Goal: Information Seeking & Learning: Learn about a topic

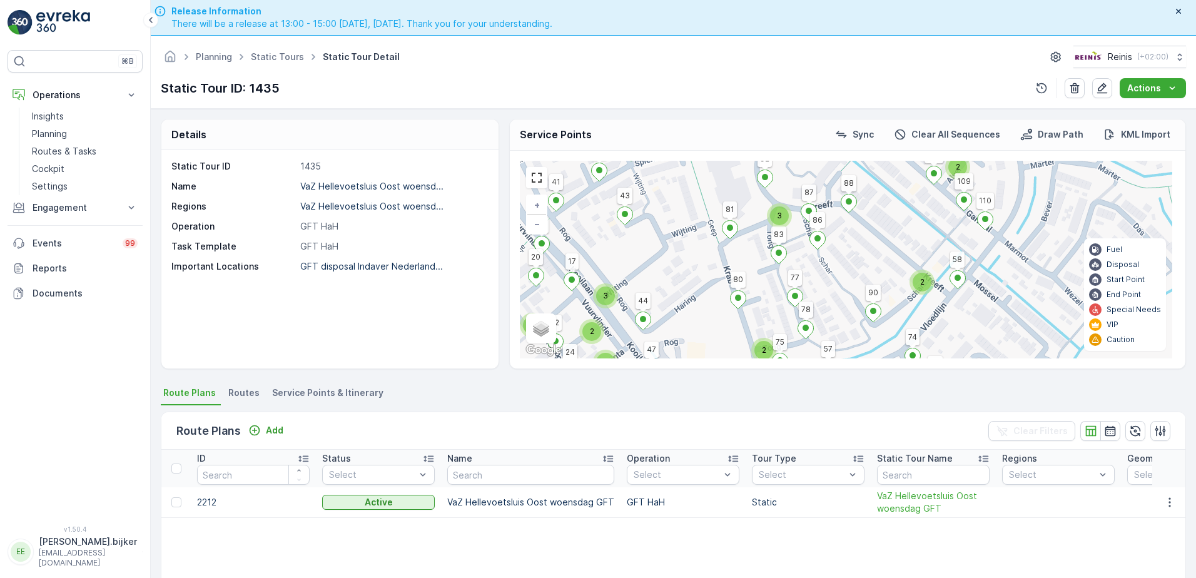
scroll to position [36, 0]
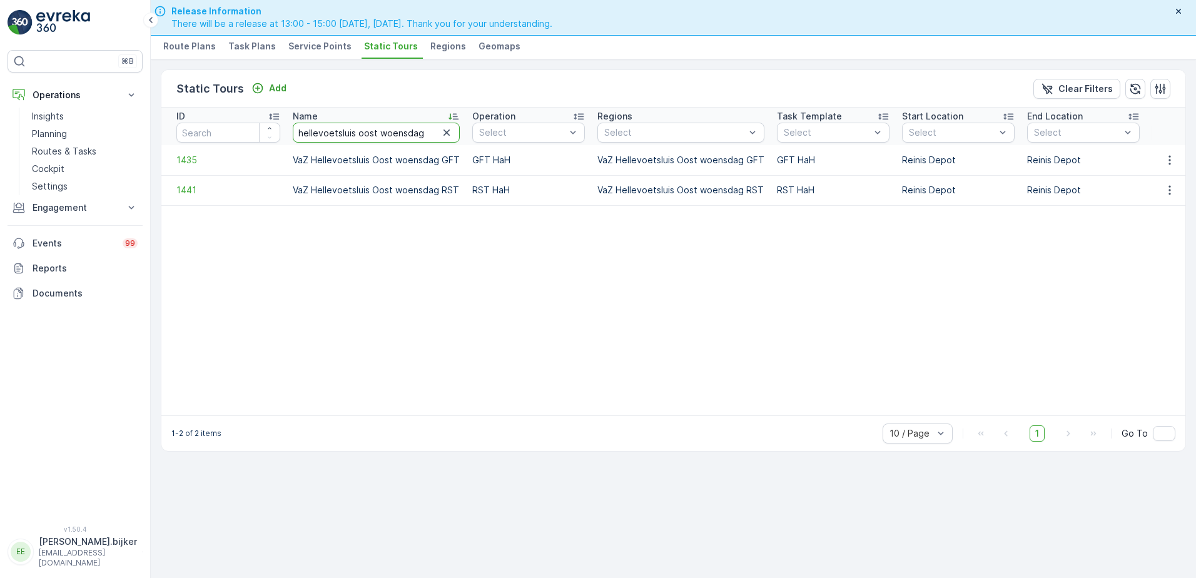
drag, startPoint x: 421, startPoint y: 133, endPoint x: 359, endPoint y: 135, distance: 62.0
click at [359, 135] on input "hellevoetsluis oost woensdag" at bounding box center [376, 133] width 167 height 20
type input "hellevoetsluis west"
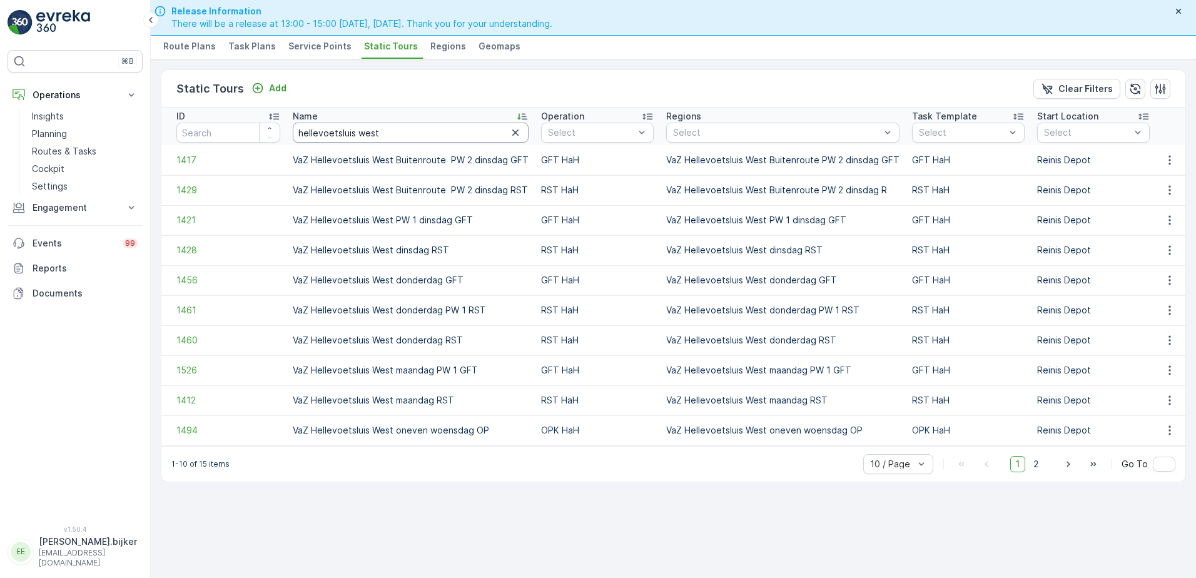
click at [428, 130] on input "hellevoetsluis west" at bounding box center [411, 133] width 236 height 20
type input "hellevoetsluis west donderdag"
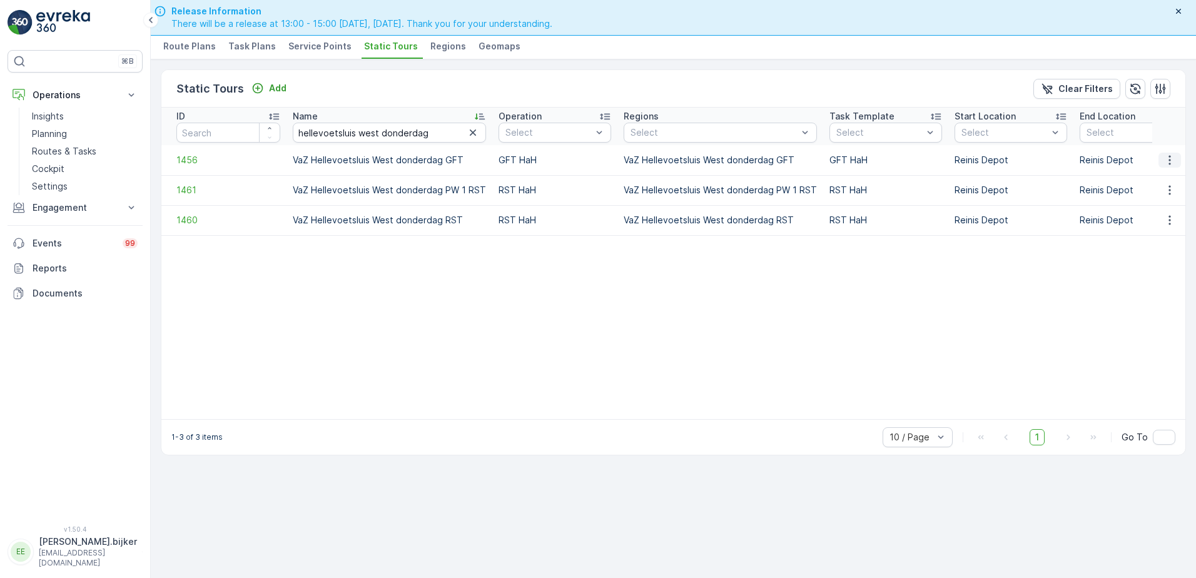
click at [1172, 154] on icon "button" at bounding box center [1169, 160] width 13 height 13
click at [1162, 173] on span "See More Details" at bounding box center [1147, 179] width 73 height 13
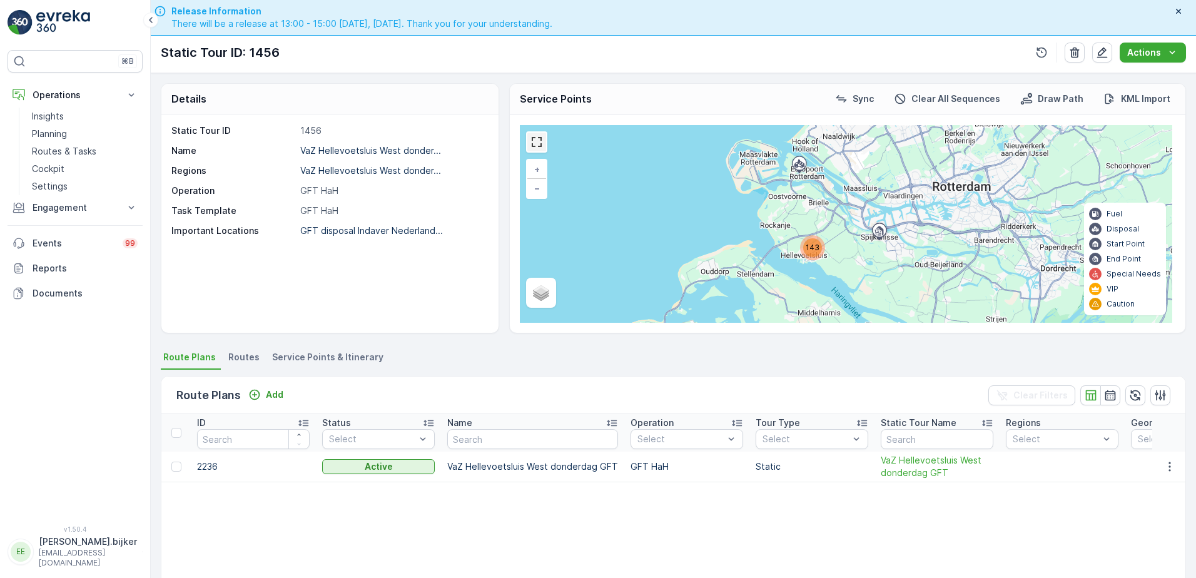
click at [536, 138] on link at bounding box center [536, 142] width 19 height 19
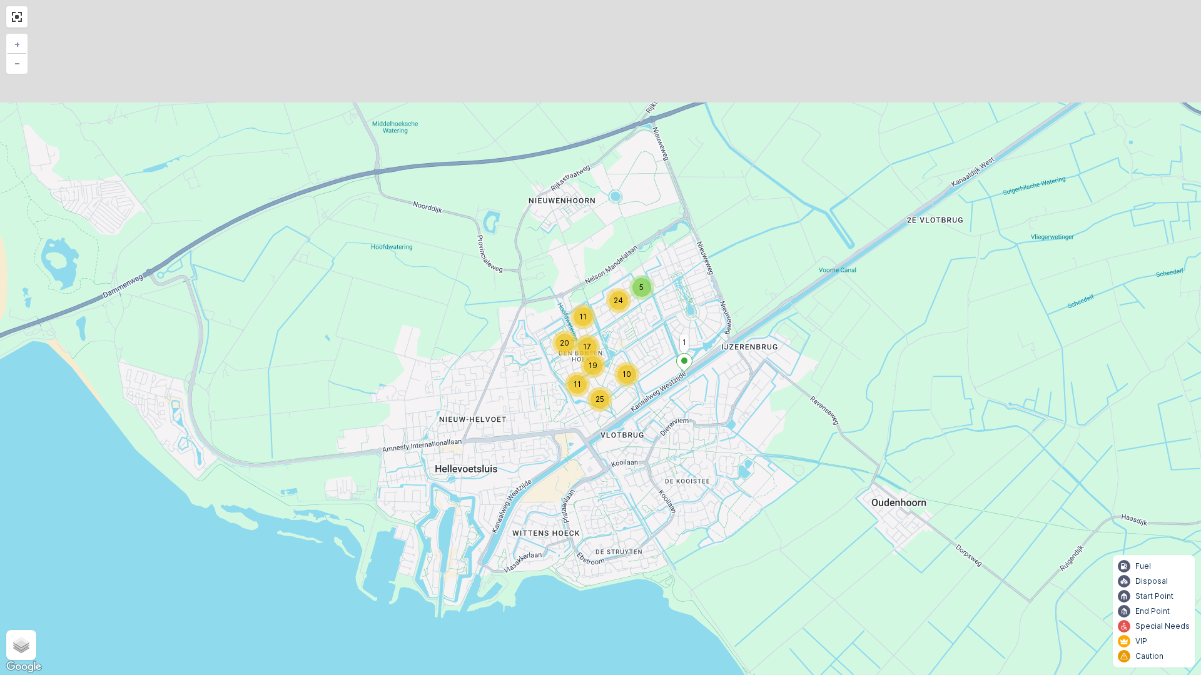
drag, startPoint x: 715, startPoint y: 267, endPoint x: 681, endPoint y: 380, distance: 118.1
click at [681, 380] on div "5 24 11 10 25 20 11 19 17 1 + − Satellite Roadmap Terrain Hybrid Leaflet Keyboa…" at bounding box center [600, 337] width 1201 height 675
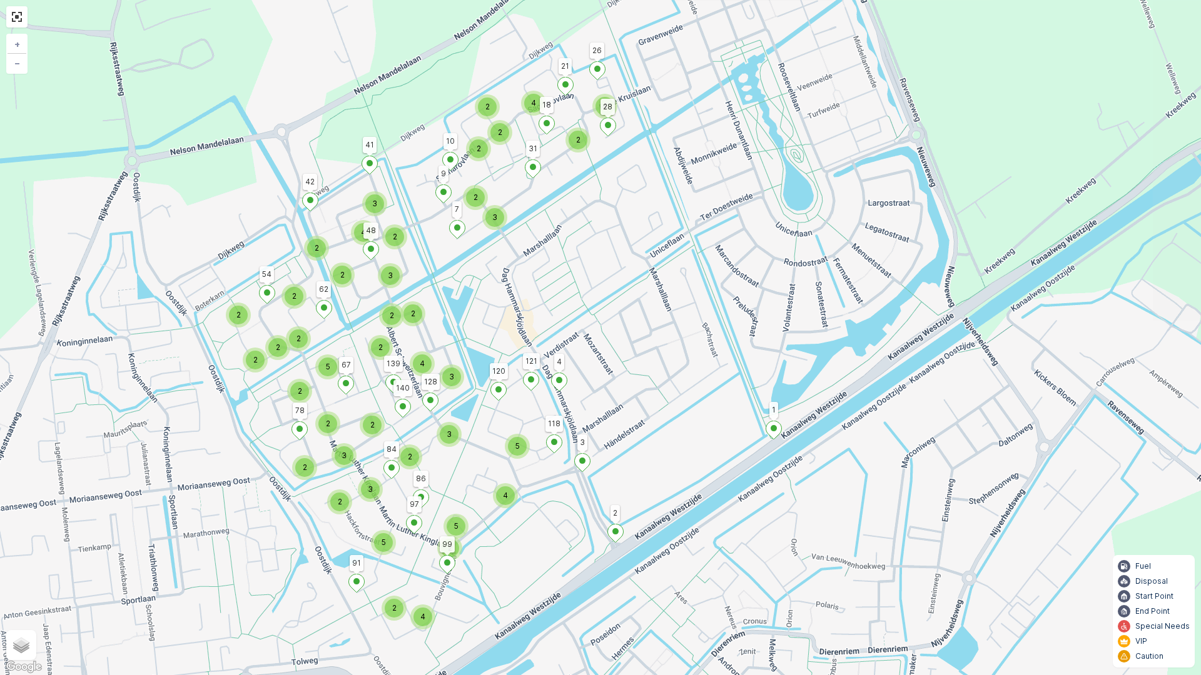
drag, startPoint x: 1012, startPoint y: 445, endPoint x: 945, endPoint y: 470, distance: 71.2
click at [945, 470] on div "4 2 3 2 2 2 4 2 2 3 3 2 5 4 5 2 5 2 4 2 2 2 2 2 2 2 2 4 3 2 2 2 4 2 3 3 5 2 2 2…" at bounding box center [600, 337] width 1201 height 675
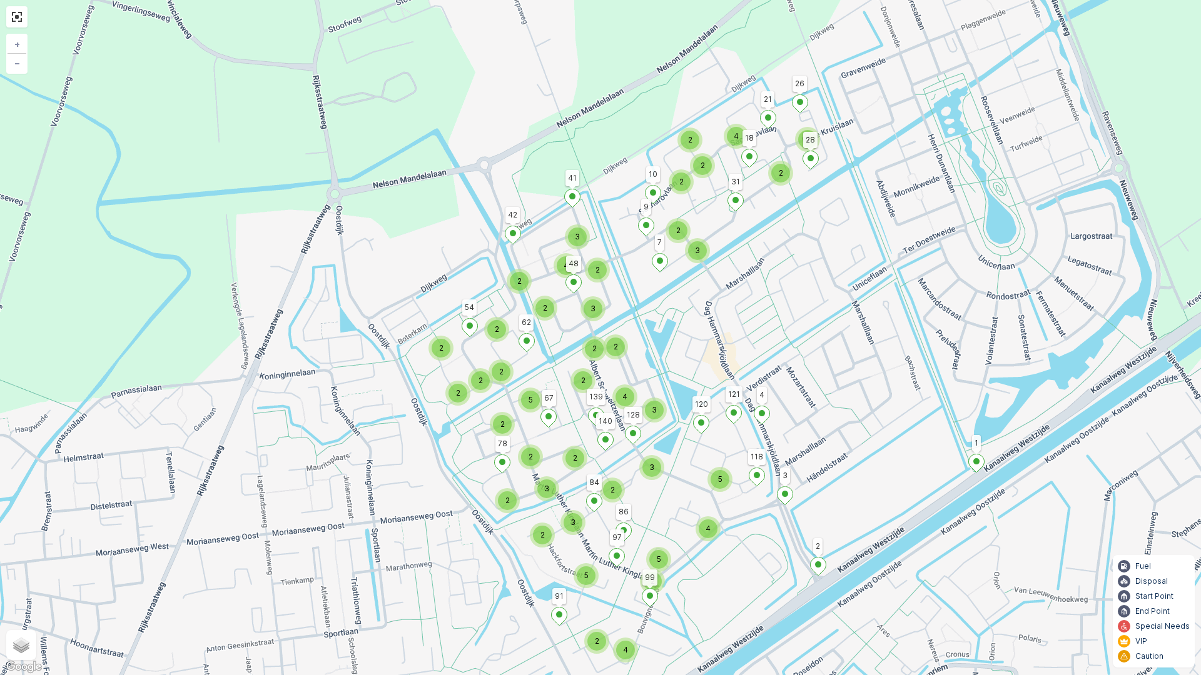
click at [813, 413] on div "4 2 3 2 2 2 4 2 2 3 3 2 5 4 5 2 5 2 4 2 2 2 2 2 2 2 2 4 3 2 2 2 4 2 3 3 5 2 2 2…" at bounding box center [600, 337] width 1201 height 675
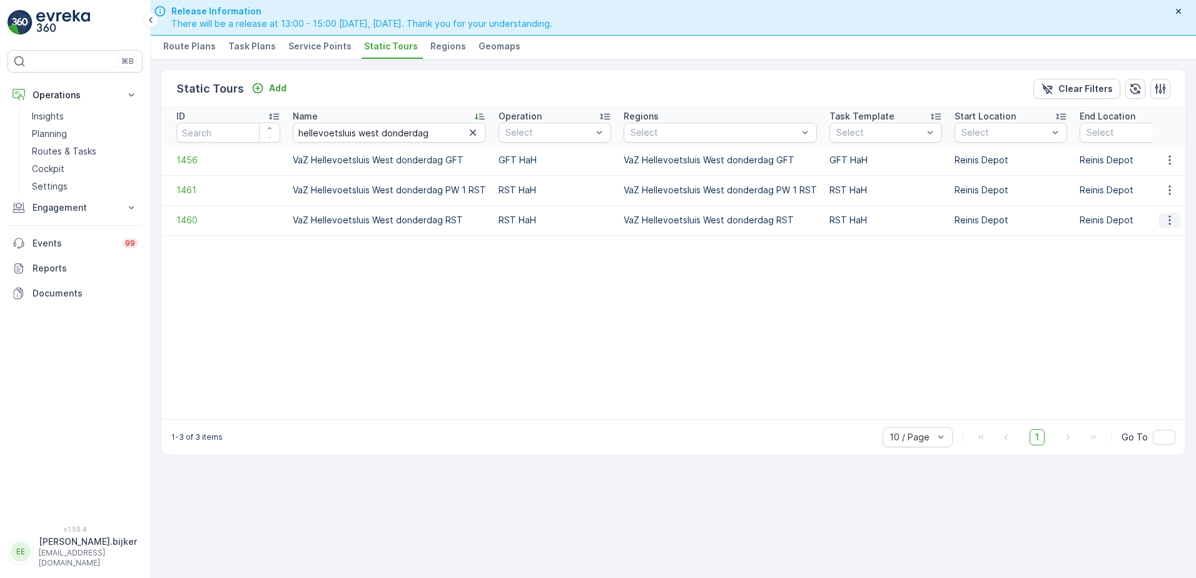
click at [1176, 221] on button "button" at bounding box center [1169, 220] width 23 height 15
click at [1170, 236] on span "See More Details" at bounding box center [1147, 239] width 73 height 13
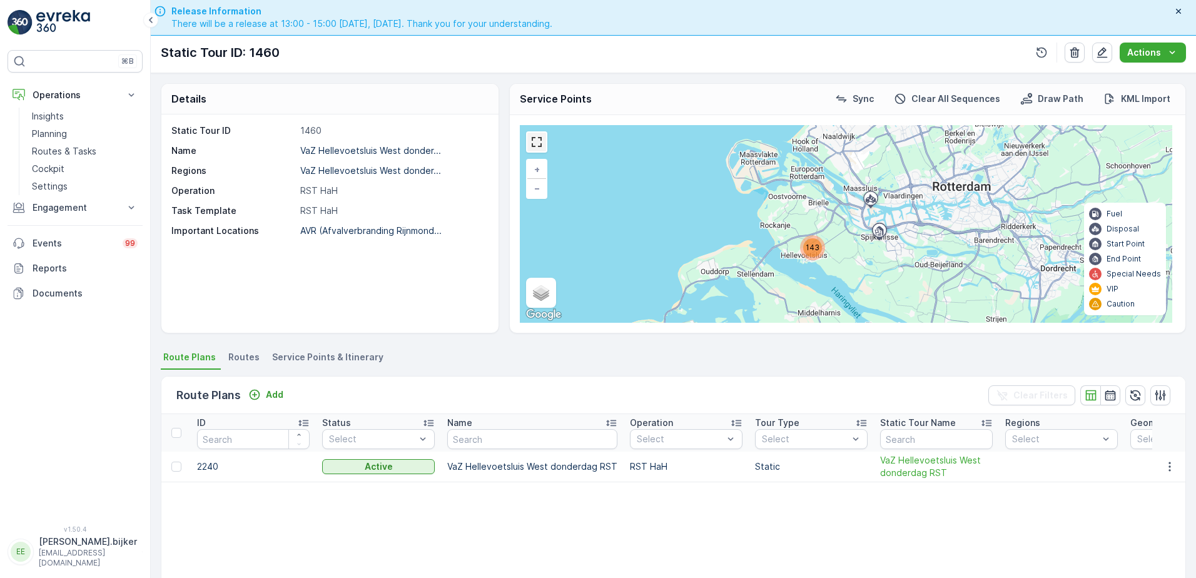
click at [545, 144] on link at bounding box center [536, 142] width 19 height 19
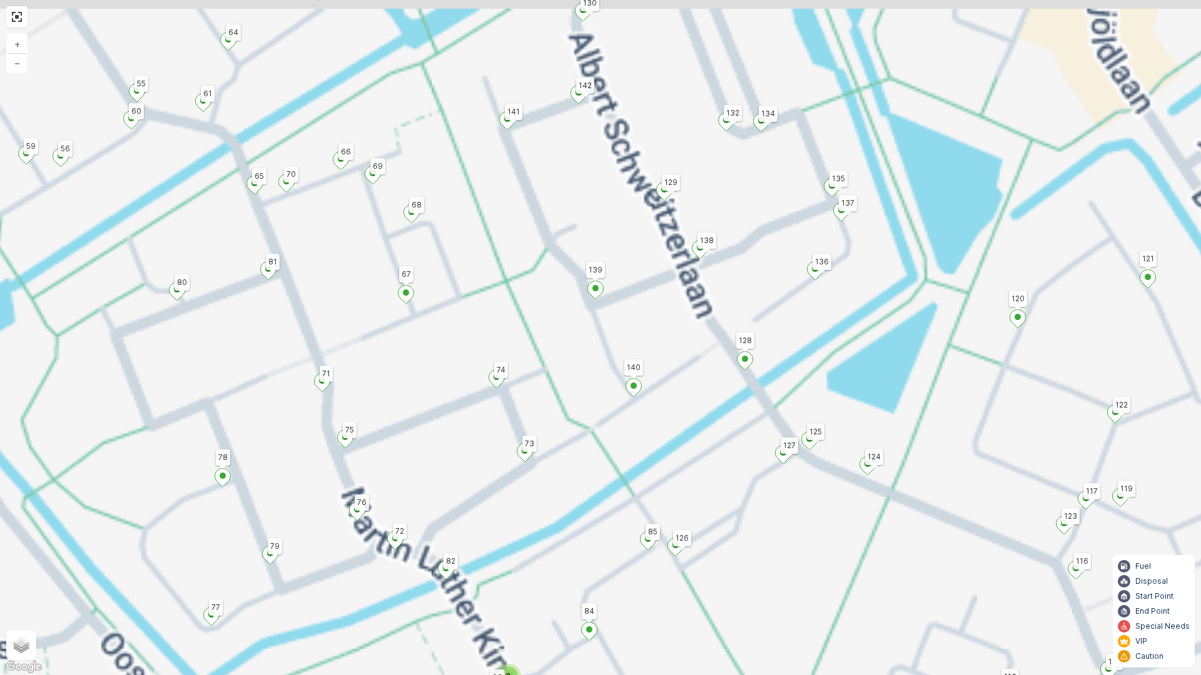
drag, startPoint x: 529, startPoint y: 397, endPoint x: 748, endPoint y: 476, distance: 232.6
click at [755, 483] on div "4 2 3 2 2 2 4 2 2 3 3 2 5 4 5 2 5 2 4 2 2 2 2 2 2 2 2 4 3 2 2 2 4 2 3 3 5 2 2 2…" at bounding box center [600, 337] width 1201 height 675
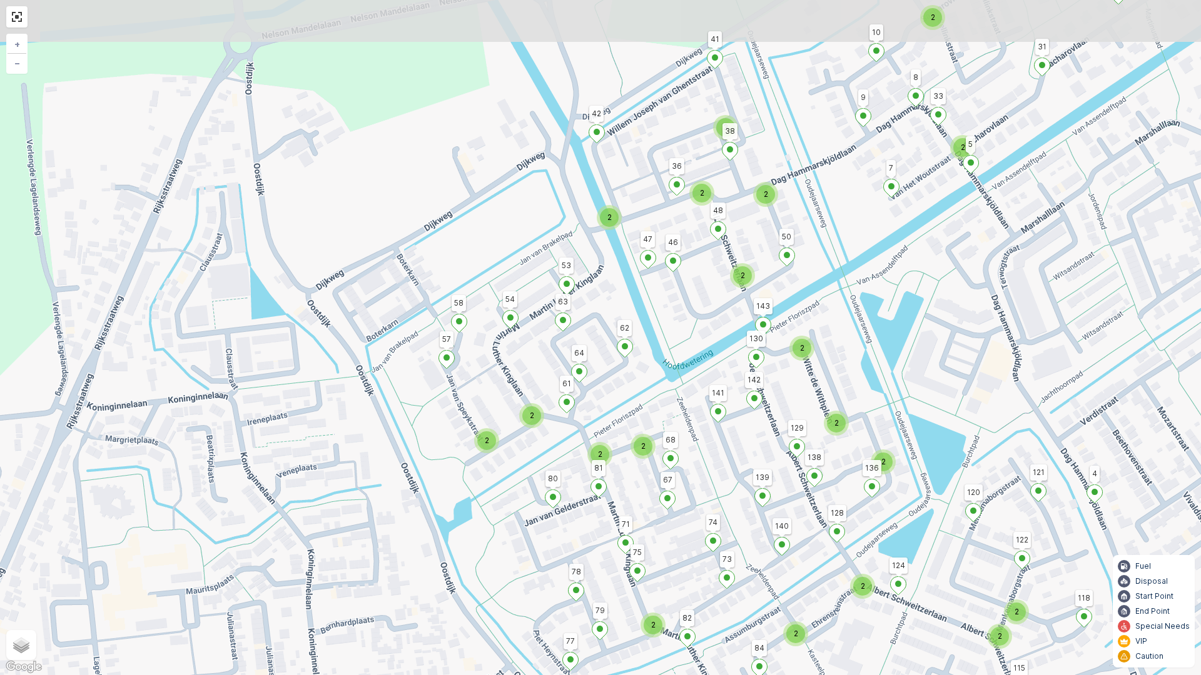
drag, startPoint x: 582, startPoint y: 316, endPoint x: 608, endPoint y: 409, distance: 96.6
click at [608, 409] on div "3 2 2 2 2 2 2 3 2 2 3 2 2 3 2 2 2 2 2 2 3 2 2 2 2 2 2 2 2 2 1 31 91 2 42 120 84…" at bounding box center [600, 337] width 1201 height 675
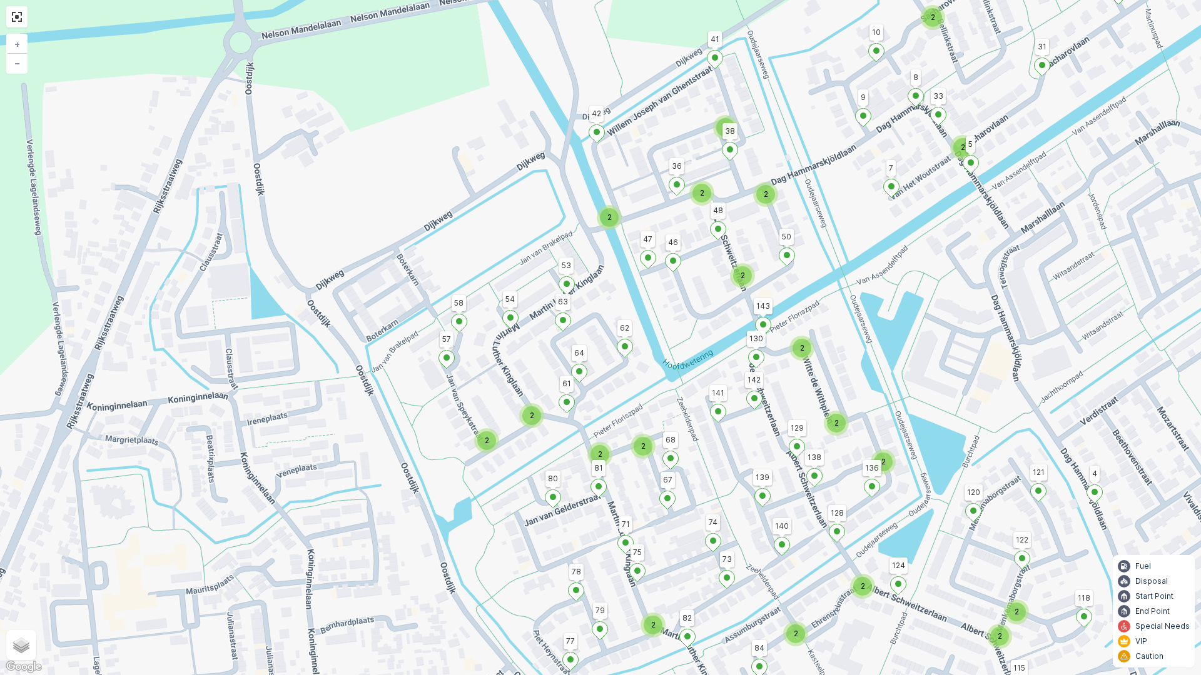
click at [1047, 362] on div "3 2 2 2 2 2 2 3 2 2 3 2 2 3 2 2 2 2 2 2 3 2 2 2 2 2 2 2 2 2 1 31 91 2 42 120 84…" at bounding box center [600, 337] width 1201 height 675
click at [842, 331] on div "3 2 2 2 2 2 2 3 2 2 3 2 2 3 2 2 2 2 2 2 3 2 2 2 2 2 2 2 2 2 1 31 91 2 42 120 84…" at bounding box center [600, 337] width 1201 height 675
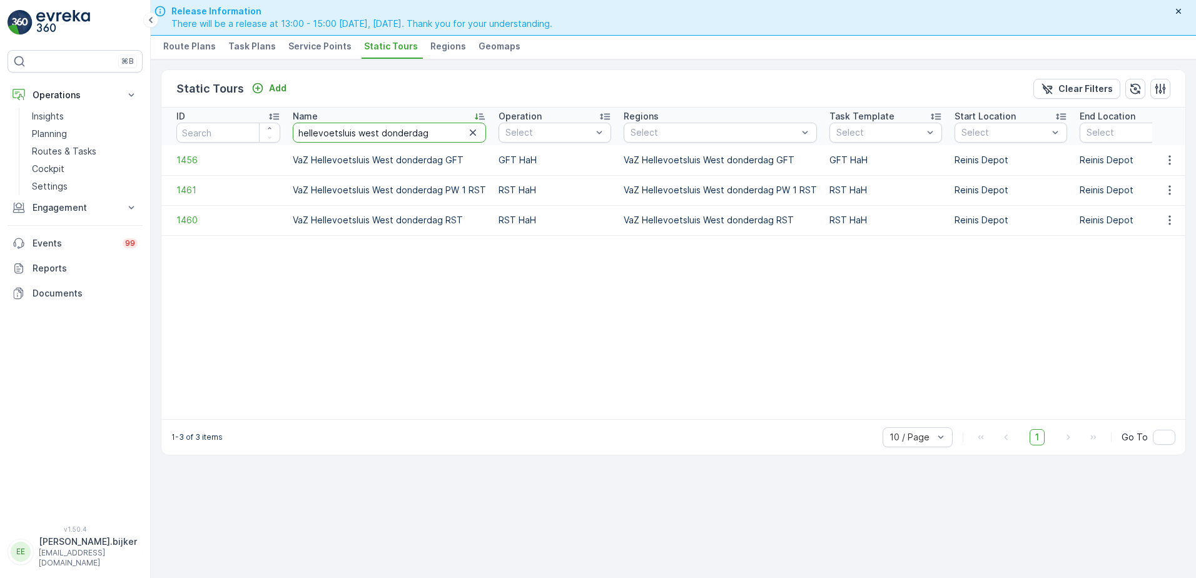
drag, startPoint x: 429, startPoint y: 129, endPoint x: 380, endPoint y: 133, distance: 49.5
click at [380, 133] on input "hellevoetsluis west donderdag" at bounding box center [389, 133] width 193 height 20
type input "hellevoetsluis west maandag"
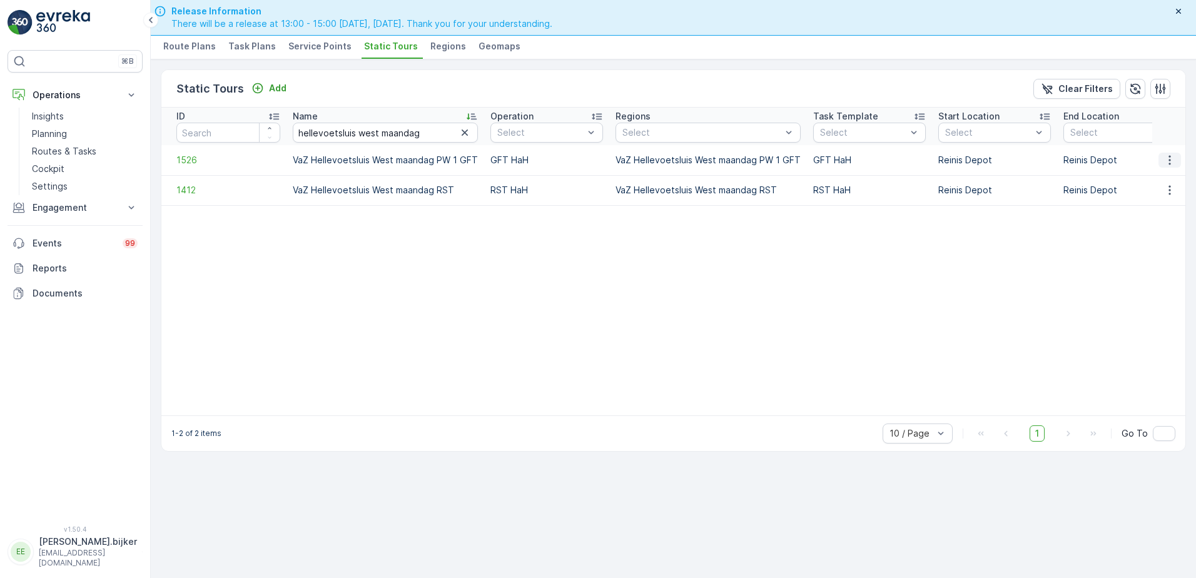
click at [1172, 161] on icon "button" at bounding box center [1169, 160] width 13 height 13
click at [1157, 180] on span "See More Details" at bounding box center [1147, 179] width 73 height 13
click at [1171, 186] on icon "button" at bounding box center [1169, 190] width 13 height 13
click at [1174, 203] on span "See More Details" at bounding box center [1147, 209] width 73 height 13
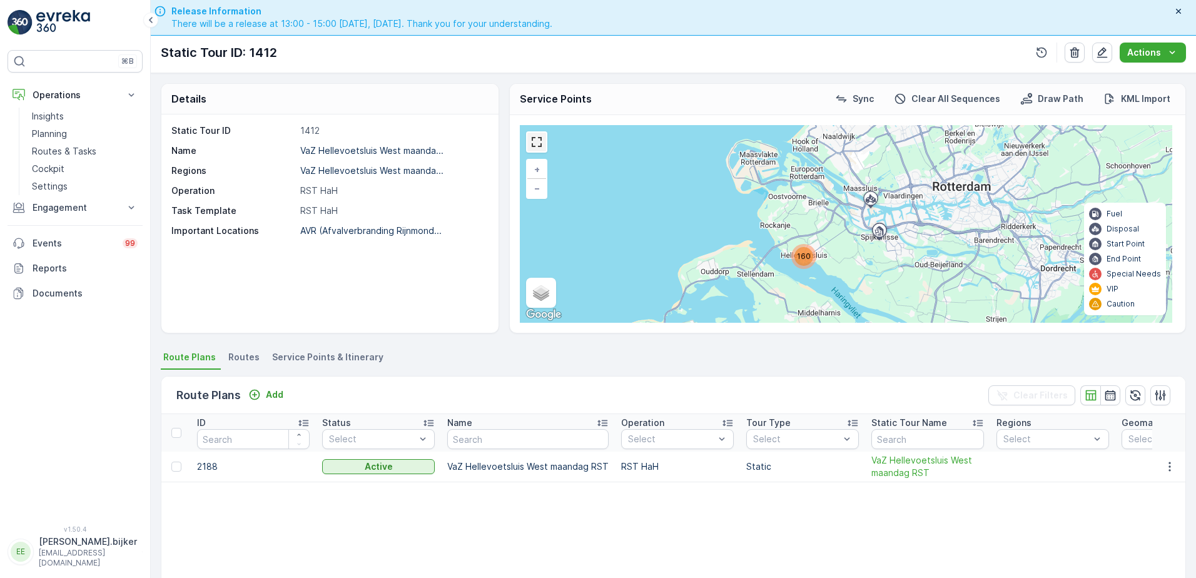
click at [540, 142] on link at bounding box center [536, 142] width 19 height 19
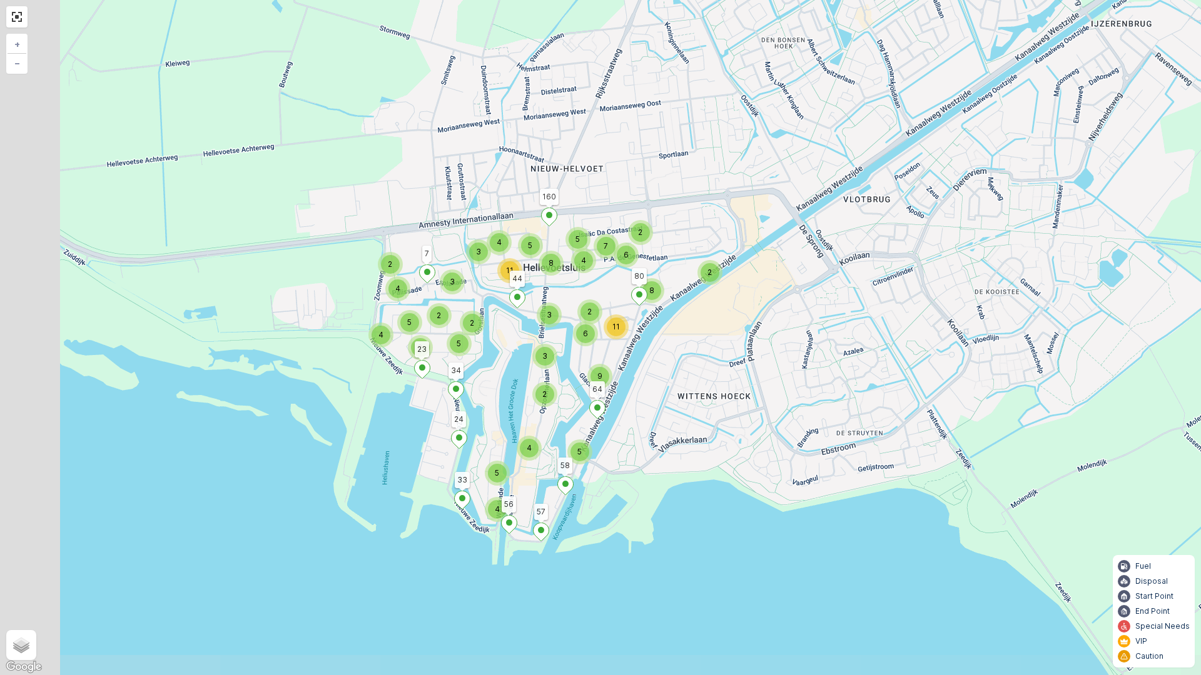
drag, startPoint x: 416, startPoint y: 358, endPoint x: 523, endPoint y: 333, distance: 109.7
click at [523, 333] on div "2 5 4 4 2 5 4 4 5 3 3 3 2 2 2 5 3 8 4 11 2 2 11 6 9 5 4 7 5 2 6 8 64 33 34 23 5…" at bounding box center [600, 337] width 1201 height 675
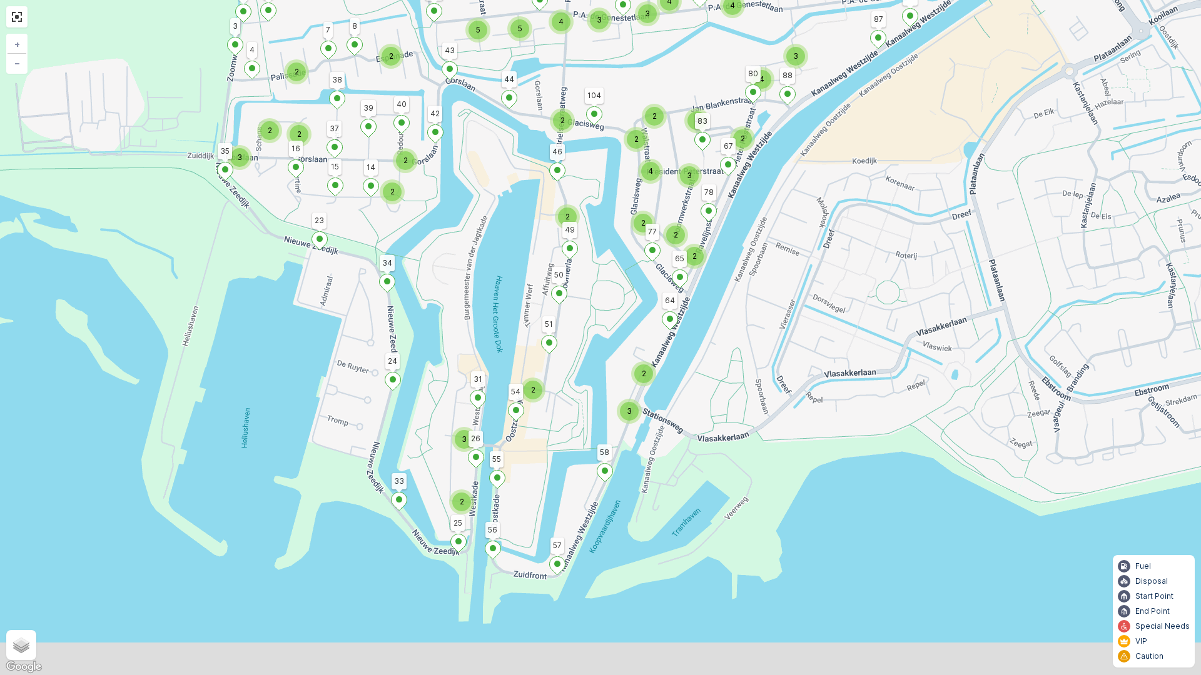
drag, startPoint x: 811, startPoint y: 468, endPoint x: 827, endPoint y: 291, distance: 177.7
click at [827, 291] on div "2 2 2 3 2 3 2 2 3 2 2 2 2 2 3 4 2 5 5 2 2 3 2 4 4 2 2 2 2 3 4 2 3 4 3 4 64 33 3…" at bounding box center [600, 337] width 1201 height 675
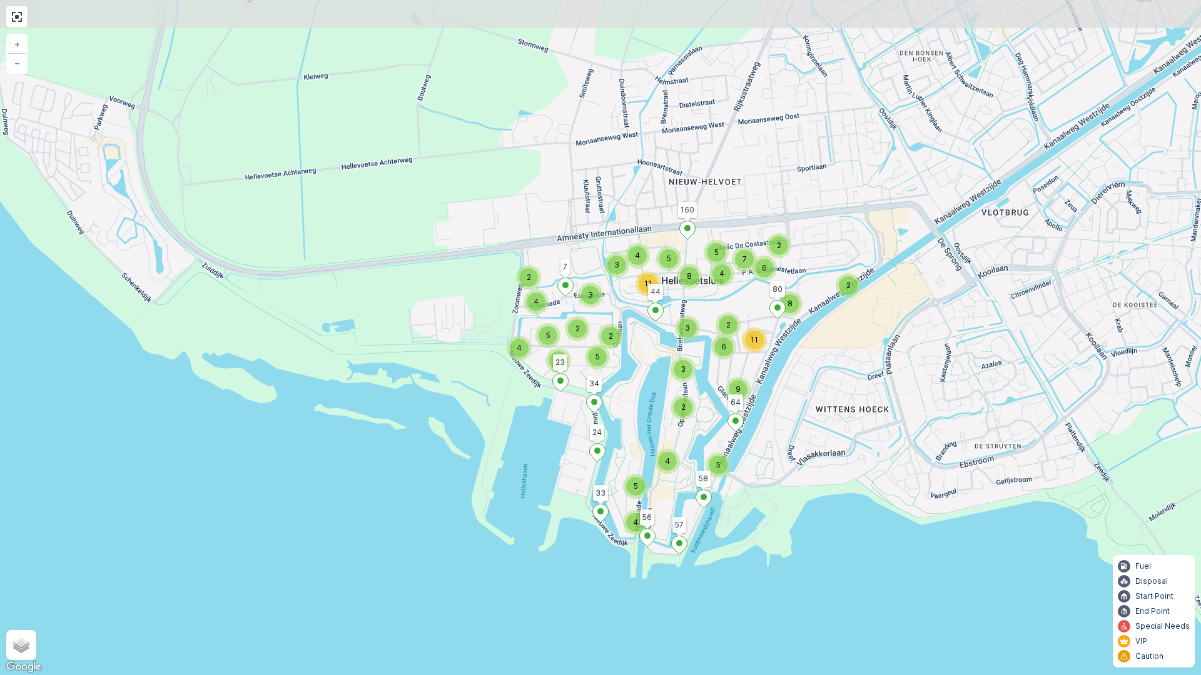
drag, startPoint x: 898, startPoint y: 353, endPoint x: 865, endPoint y: 402, distance: 58.6
click at [865, 402] on div "2 5 4 4 2 5 4 4 5 3 3 3 2 2 2 5 3 8 4 11 2 2 11 6 9 5 4 7 5 2 6 8 64 33 34 23 5…" at bounding box center [600, 337] width 1201 height 675
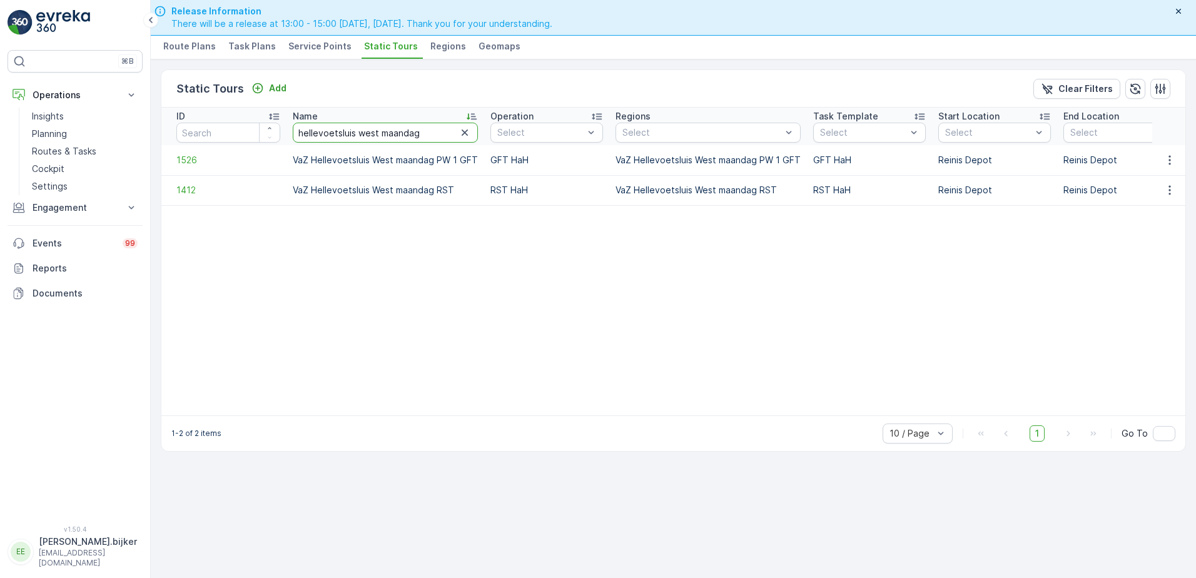
drag, startPoint x: 431, startPoint y: 130, endPoint x: 175, endPoint y: 129, distance: 256.4
click at [175, 129] on tr "ID Name hellevoetsluis west maandag Operation Select Regions Select Task Templa…" at bounding box center [906, 127] width 1491 height 38
type input "nieuwenhoorn"
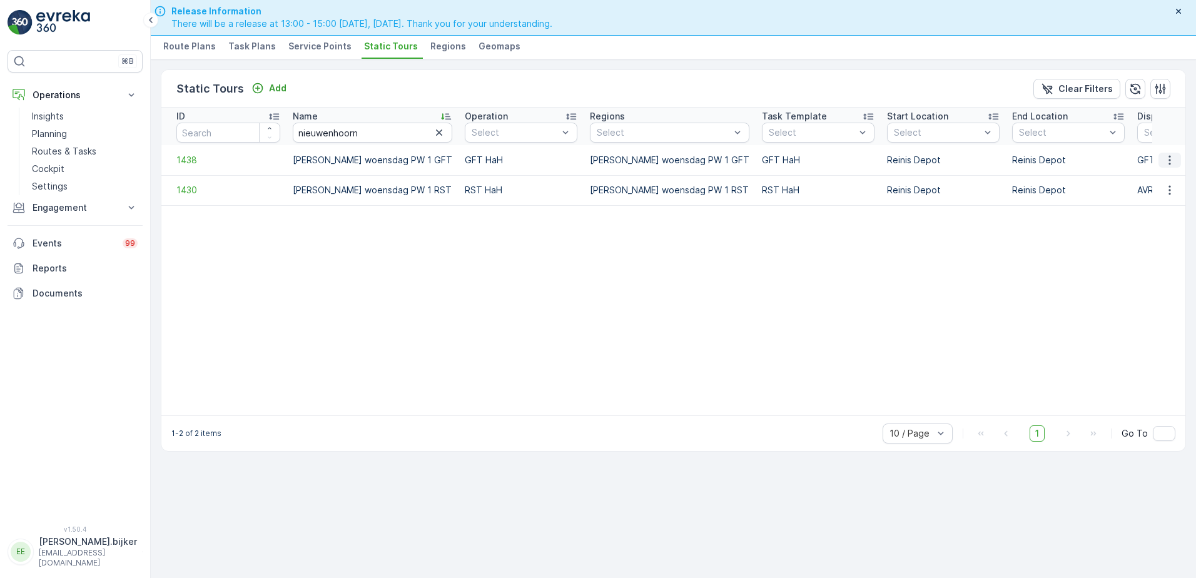
click at [1168, 162] on icon "button" at bounding box center [1169, 160] width 13 height 13
click at [1172, 180] on span "See More Details" at bounding box center [1147, 179] width 73 height 13
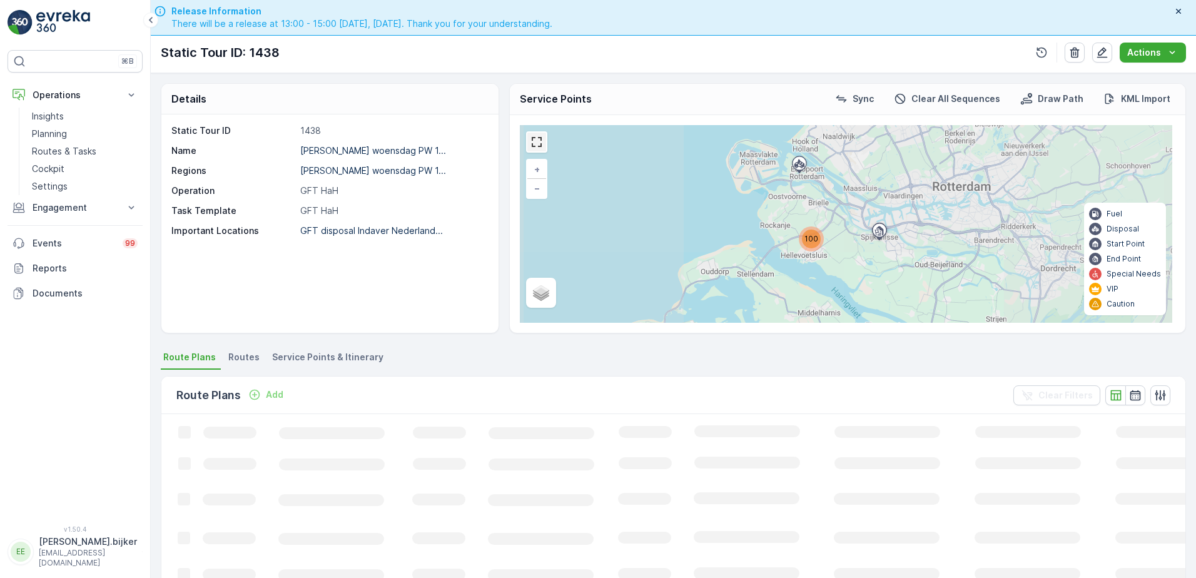
click at [530, 138] on link at bounding box center [536, 142] width 19 height 19
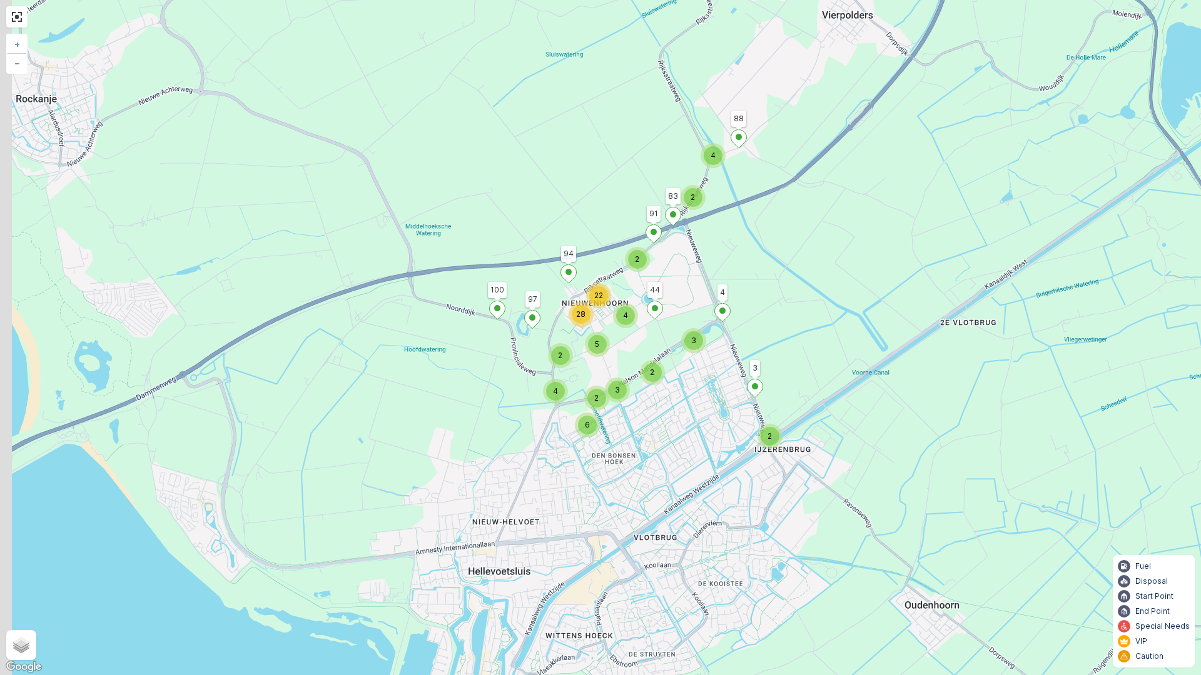
drag, startPoint x: 714, startPoint y: 324, endPoint x: 787, endPoint y: 317, distance: 72.9
click at [787, 317] on div "2 3 4 3 2 2 4 2 6 5 22 28 2 2 4 3 4 44 100 97 94 88 83 91 + − Satellite Roadmap…" at bounding box center [600, 337] width 1201 height 675
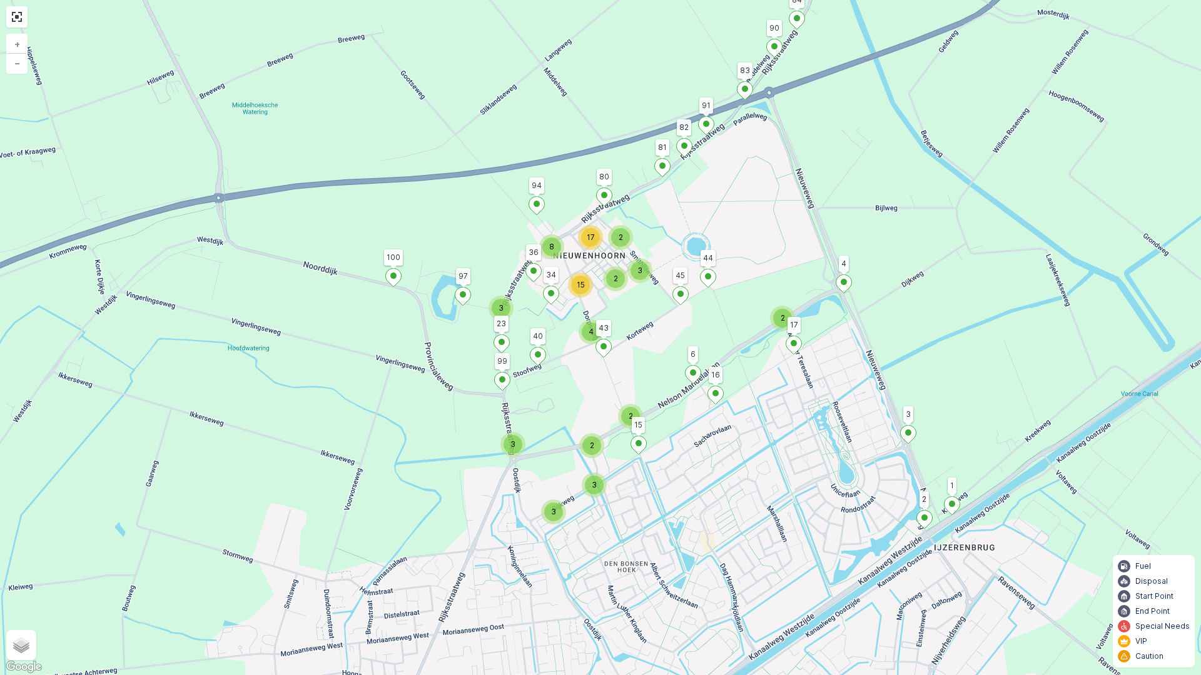
click at [1027, 375] on div "2 3 2 3 2 3 3 4 2 2 17 3 15 8 3 3 4 44 100 97 94 88 83 91 1 2 17 45 15 6 16 23 …" at bounding box center [600, 337] width 1201 height 675
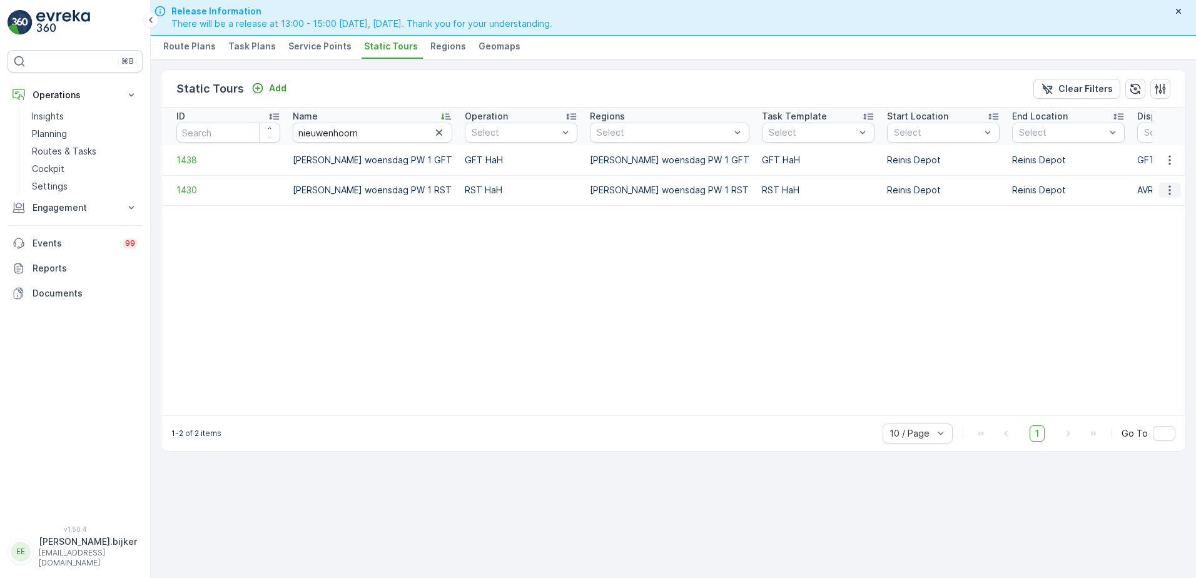
click at [1171, 188] on icon "button" at bounding box center [1169, 190] width 13 height 13
click at [1164, 206] on span "See More Details" at bounding box center [1147, 209] width 73 height 13
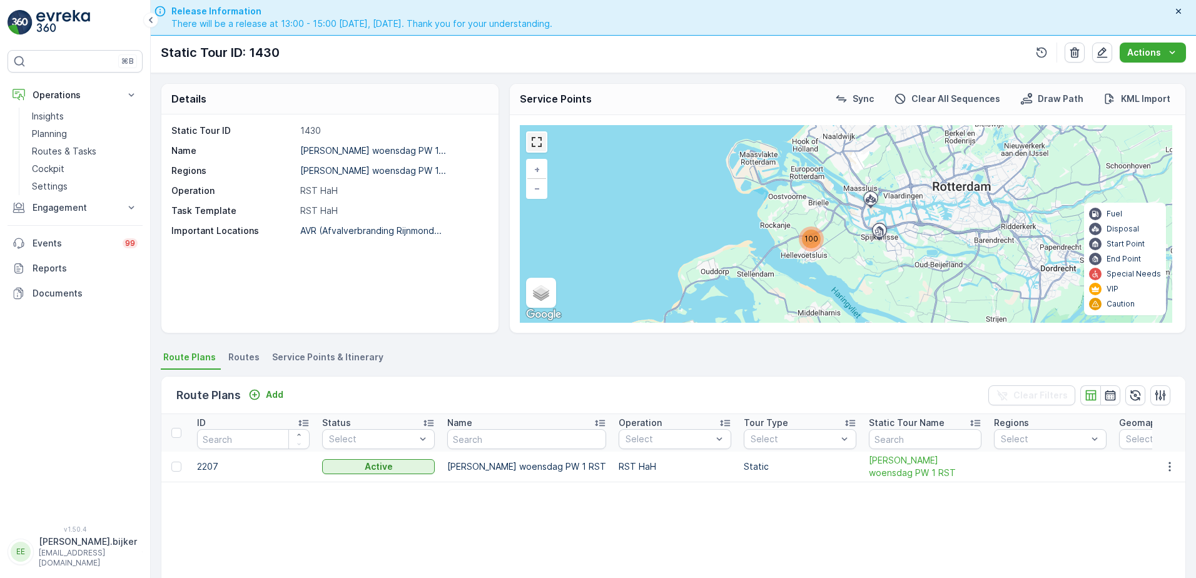
click at [541, 144] on link at bounding box center [536, 142] width 19 height 19
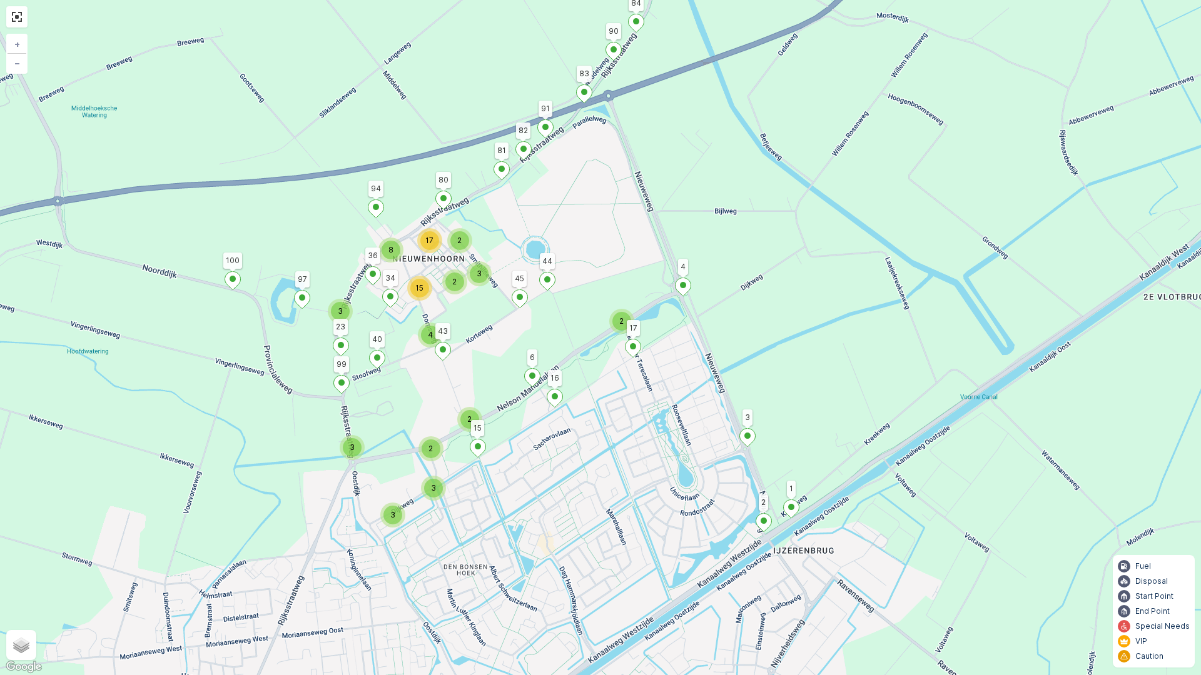
drag, startPoint x: 658, startPoint y: 205, endPoint x: 658, endPoint y: 142, distance: 63.2
click at [658, 205] on div "2 3 2 3 2 3 3 4 2 2 17 3 15 8 3 4 100 88 3 44 97 94 83 91 1 2 17 45 15 6 16 23 …" at bounding box center [600, 337] width 1201 height 675
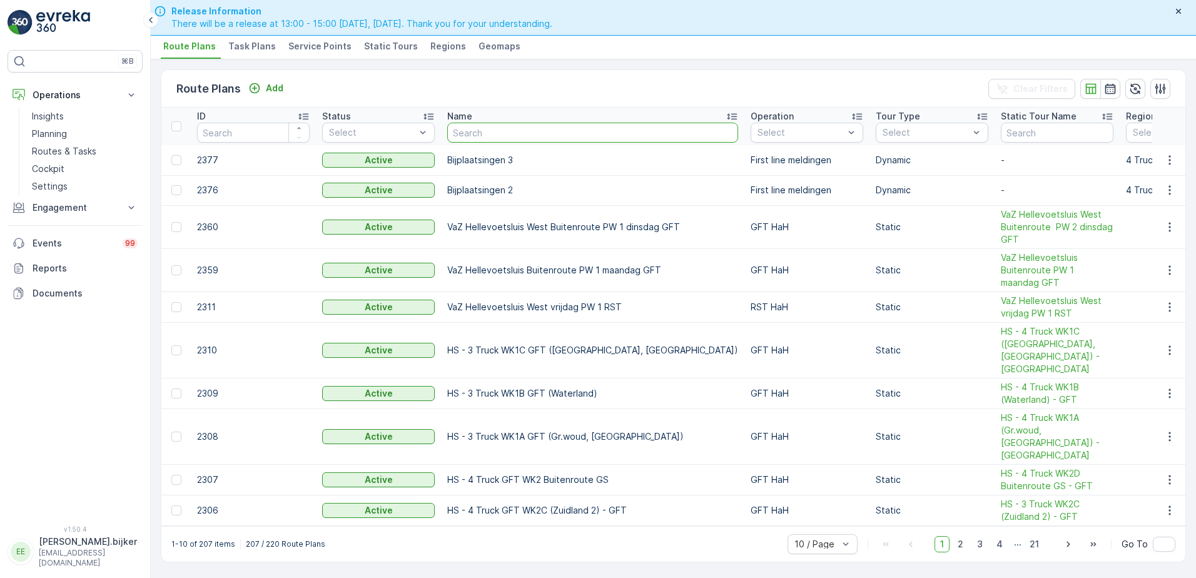
click at [536, 136] on input "text" at bounding box center [592, 133] width 291 height 20
type input "oostvoorne"
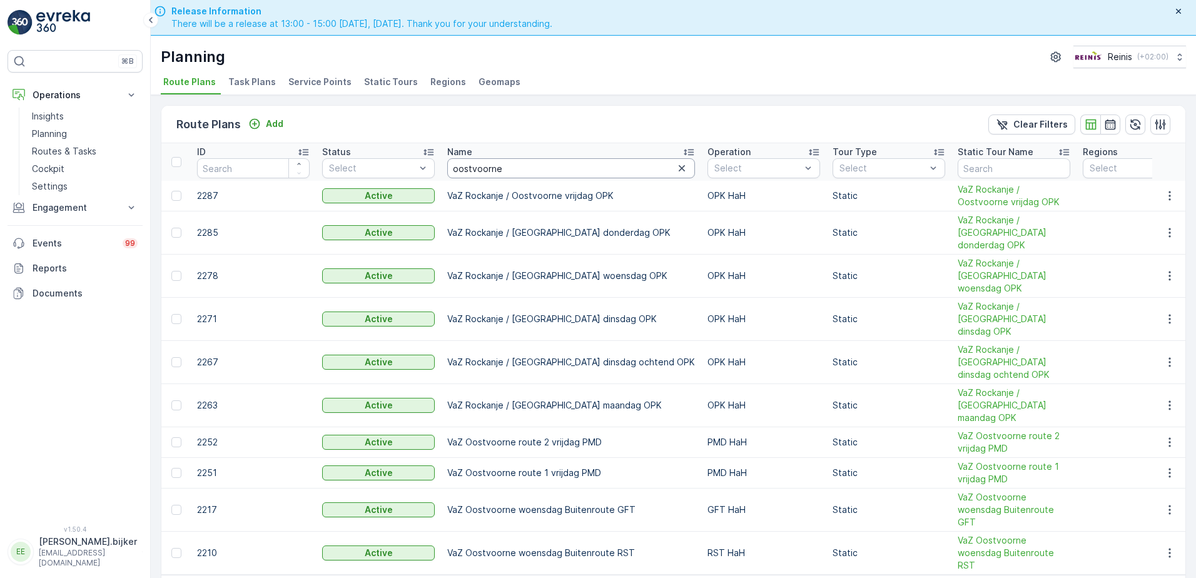
click at [551, 159] on input "oostvoorne" at bounding box center [571, 168] width 248 height 20
type input "oostvoorne route 1"
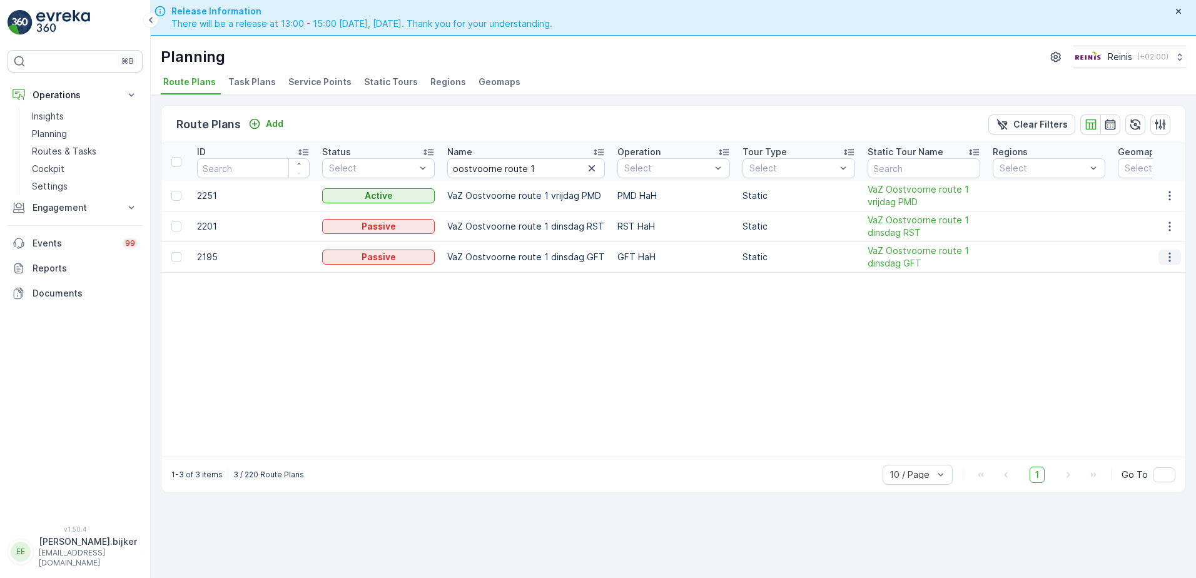
click at [1172, 258] on icon "button" at bounding box center [1169, 257] width 13 height 13
click at [1169, 198] on icon "button" at bounding box center [1169, 195] width 13 height 13
drag, startPoint x: 510, startPoint y: 166, endPoint x: 308, endPoint y: 169, distance: 201.4
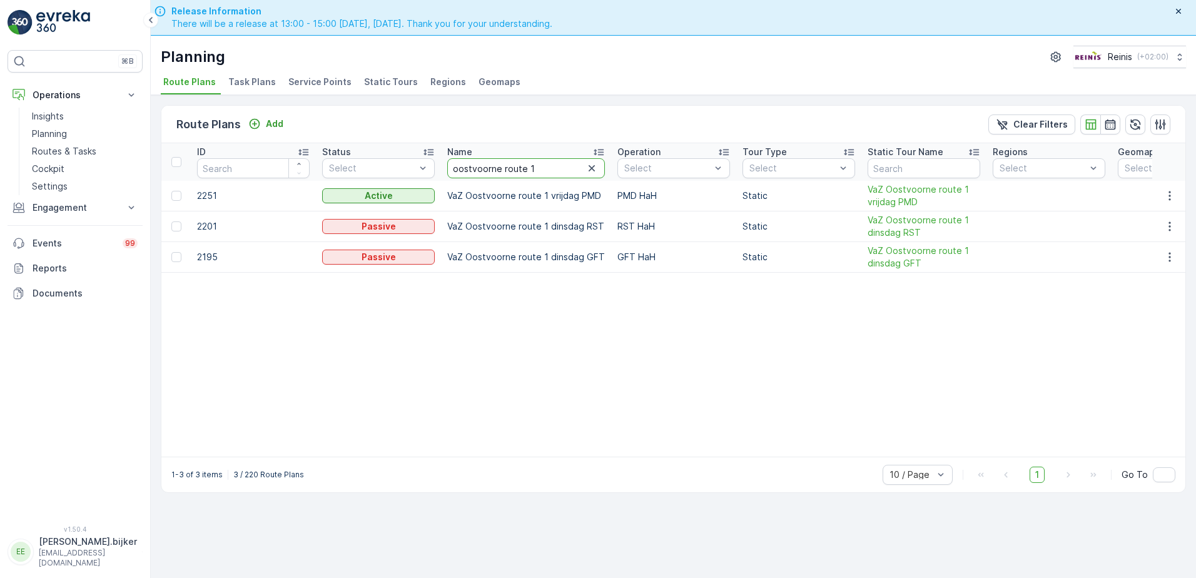
click at [366, 84] on span "Static Tours" at bounding box center [391, 82] width 54 height 13
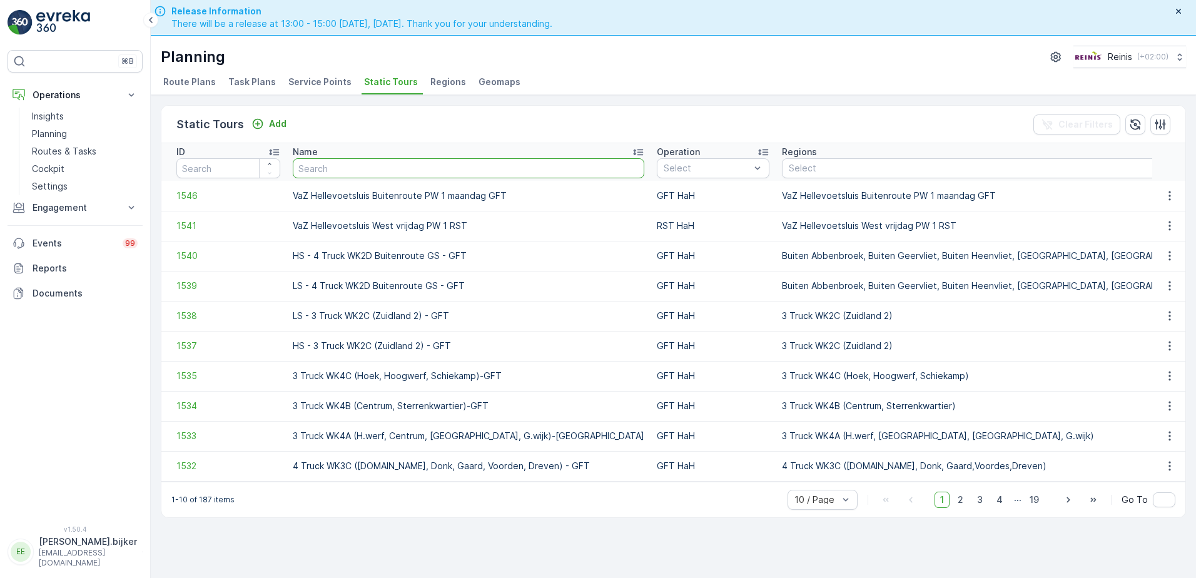
click at [463, 166] on input "text" at bounding box center [468, 168] width 351 height 20
paste input "oostvoorne route 1"
type input "oostvoorne route 1"
